Goal: Find contact information: Find contact information

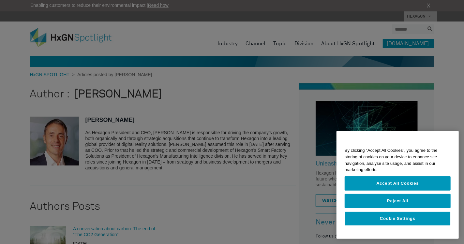
click at [213, 133] on div at bounding box center [232, 122] width 464 height 244
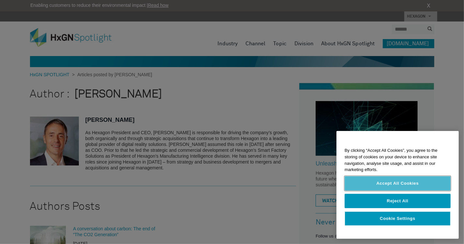
click at [393, 185] on button "Accept All Cookies" at bounding box center [398, 183] width 106 height 14
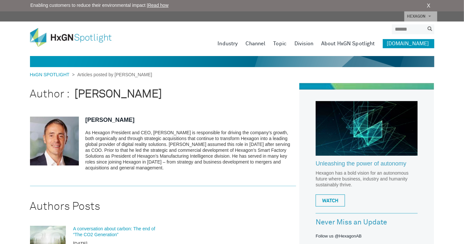
click at [229, 111] on section "Paolo Guglielmini As Hexagon President and CEO, Paolo Guglielmini is responsibl…" at bounding box center [163, 147] width 266 height 80
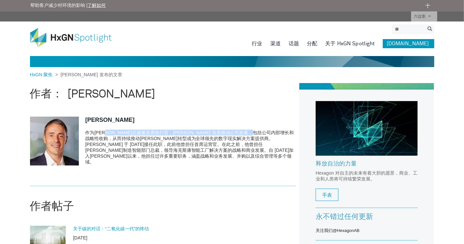
drag, startPoint x: 125, startPoint y: 134, endPoint x: 253, endPoint y: 133, distance: 128.5
click at [253, 133] on font "作为海克斯康总裁兼首席执行官，Paolo Guglielmini 负责推动公司发展，包括公司内部增长和战略性收购，从而持续推动海克斯康转型成为全球领先的数字现…" at bounding box center [189, 147] width 209 height 35
click at [124, 143] on font "作为海克斯康总裁兼首席执行官，Paolo Guglielmini 负责推动公司发展，包括公司内部增长和战略性收购，从而持续推动海克斯康转型成为全球领先的数字现…" at bounding box center [189, 147] width 209 height 35
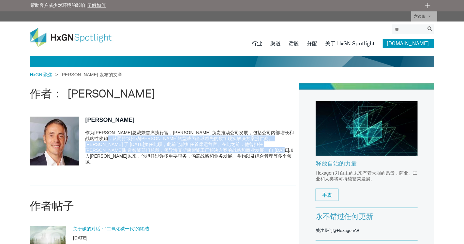
drag, startPoint x: 164, startPoint y: 142, endPoint x: 272, endPoint y: 150, distance: 108.5
click at [272, 150] on font "作为海克斯康总裁兼首席执行官，Paolo Guglielmini 负责推动公司发展，包括公司内部增长和战略性收购，从而持续推动海克斯康转型成为全球领先的数字现…" at bounding box center [189, 147] width 209 height 35
click at [63, 34] on img at bounding box center [75, 37] width 91 height 19
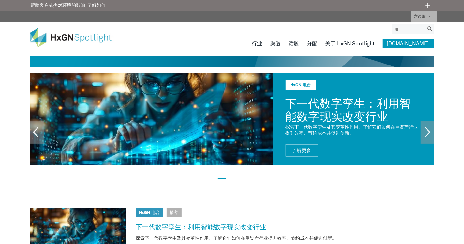
click at [0, 88] on div "HxGN 电台 HxGN 电台 与 Hexagon 合作推动资产生命周期的数字化转型 在本集中，了解 Hexagon 的数字解决方案如何改变运营、提高效率并在…" at bounding box center [232, 130] width 464 height 115
click at [423, 13] on link "六边形" at bounding box center [424, 16] width 26 height 10
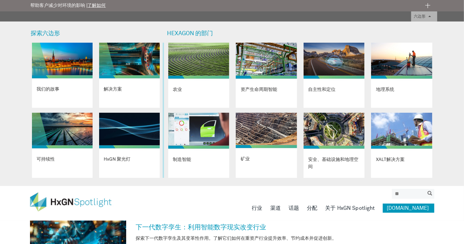
click at [422, 13] on link "六边形" at bounding box center [424, 16] width 26 height 10
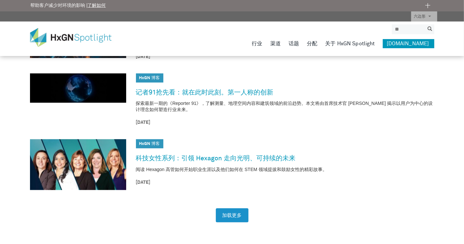
scroll to position [930, 0]
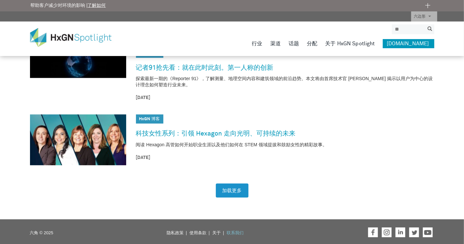
click at [237, 231] on font "联系我们" at bounding box center [235, 233] width 17 height 4
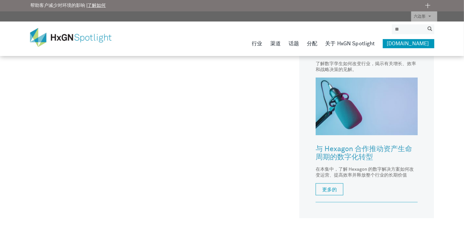
scroll to position [569, 0]
